Goal: Find specific page/section: Find specific page/section

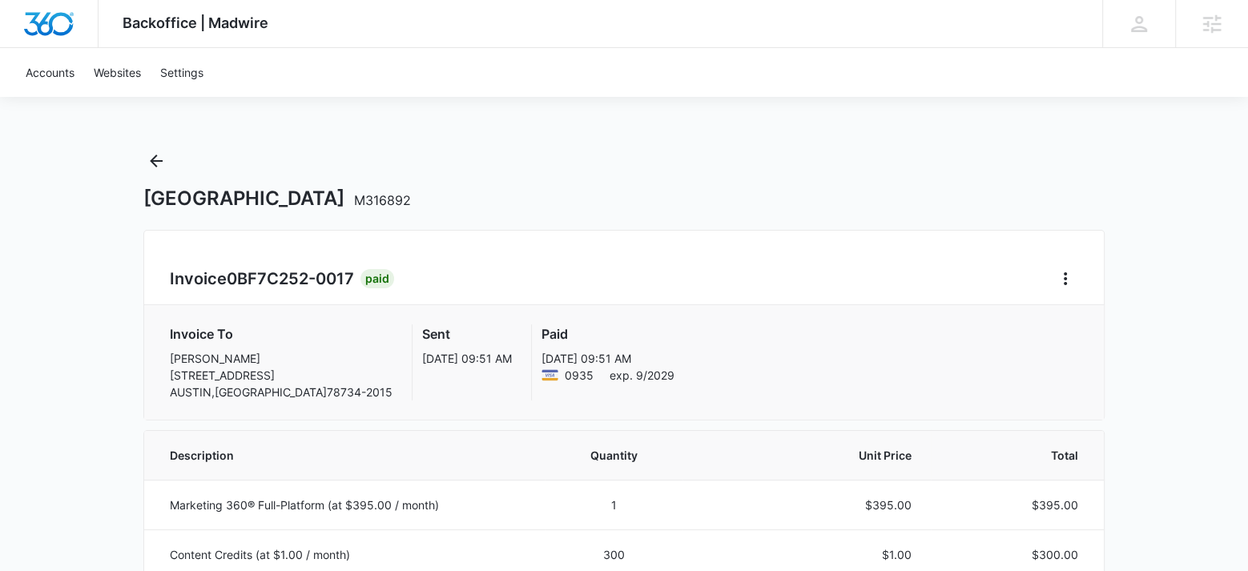
click at [155, 159] on icon "Back" at bounding box center [156, 160] width 19 height 19
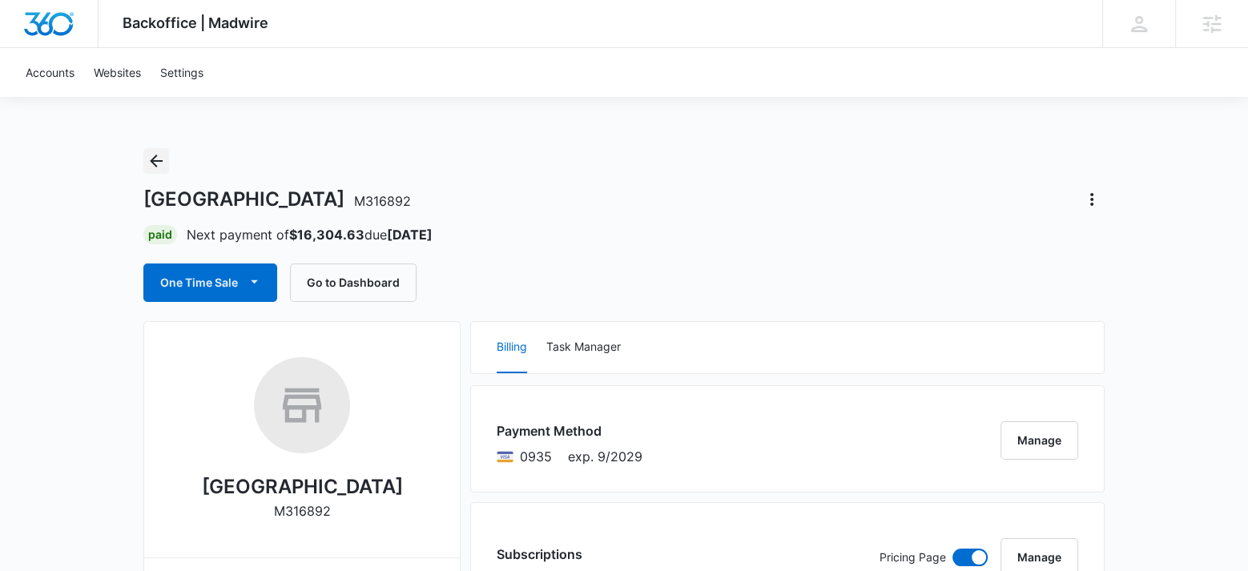
click at [155, 159] on icon "Back" at bounding box center [156, 160] width 19 height 19
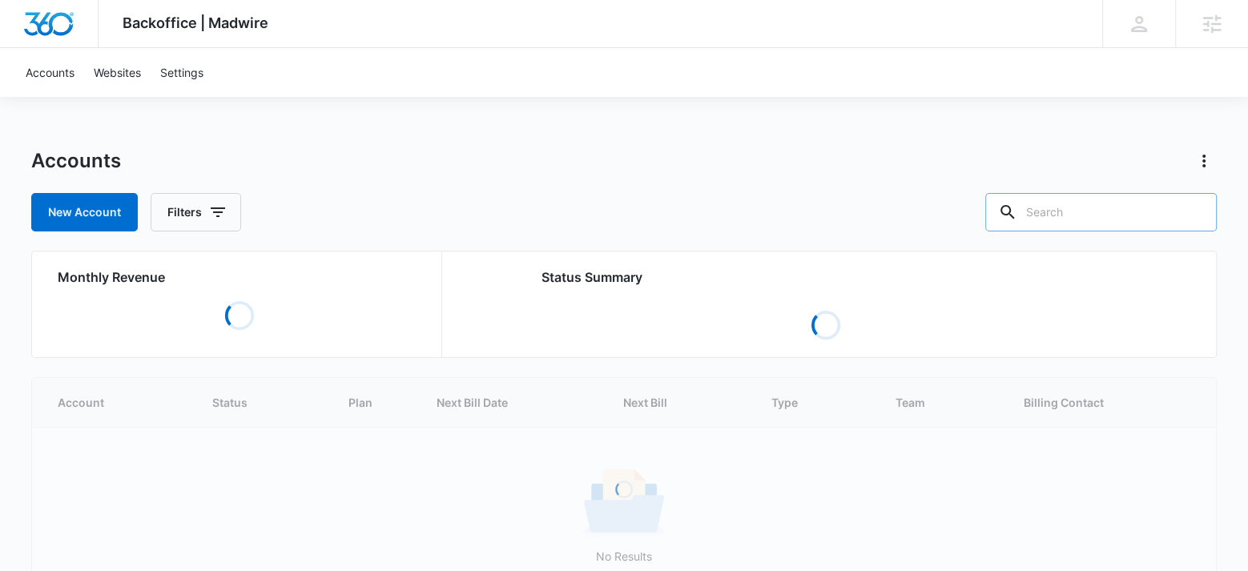
click at [1067, 210] on input "text" at bounding box center [1100, 212] width 231 height 38
paste input "M313422"
type input "M313422"
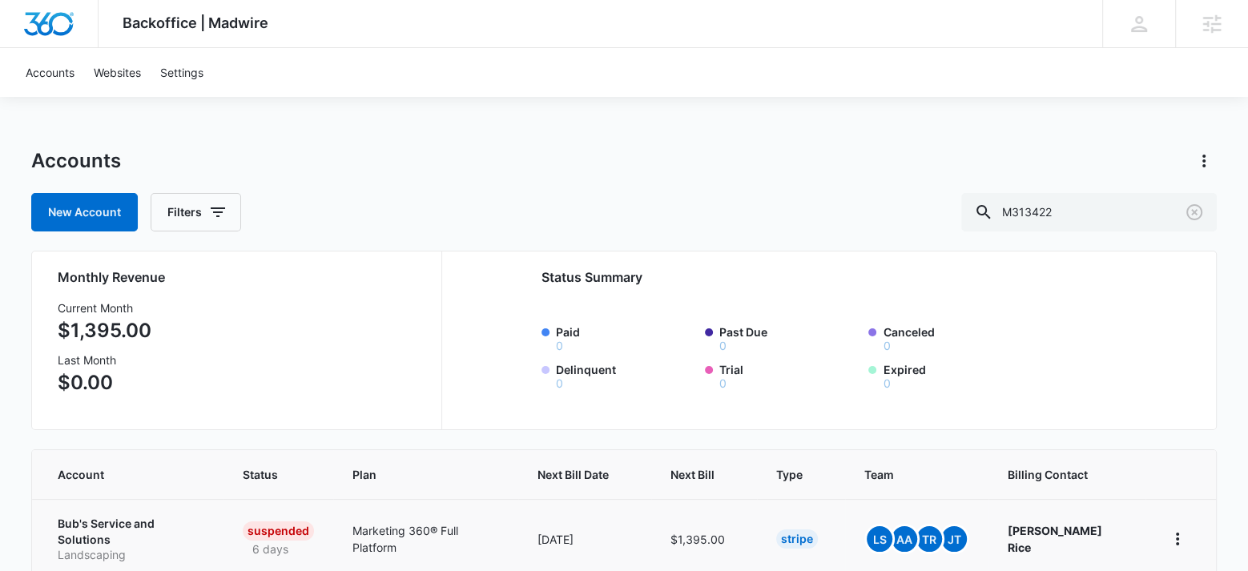
click at [187, 519] on p "Bub's Service and Solutions" at bounding box center [131, 531] width 147 height 31
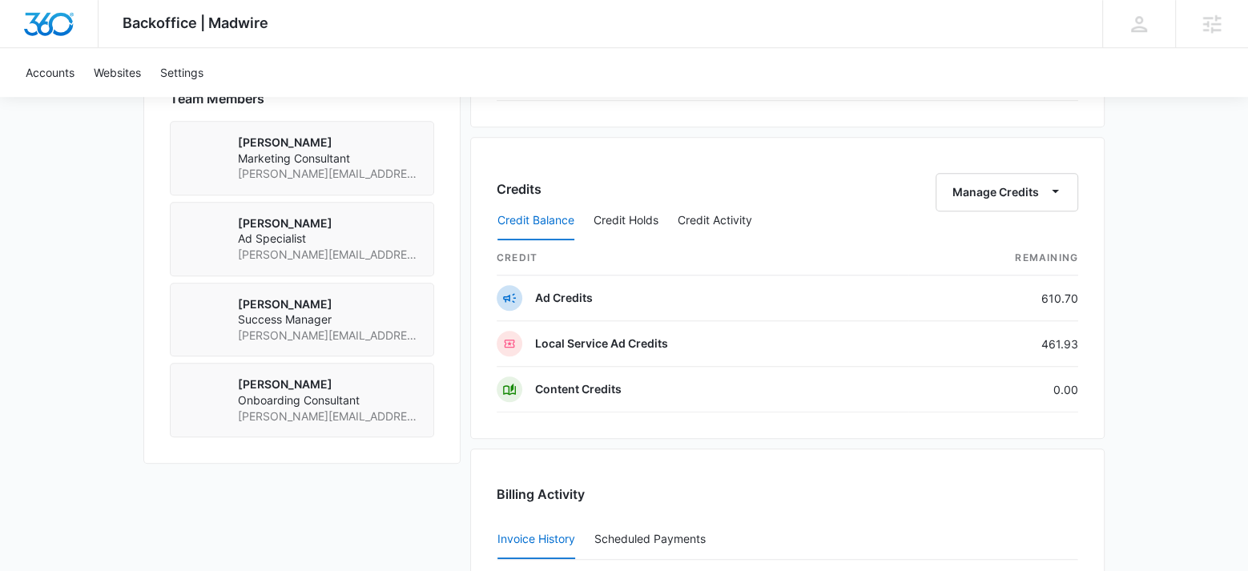
scroll to position [1591, 0]
